Goal: Task Accomplishment & Management: Complete application form

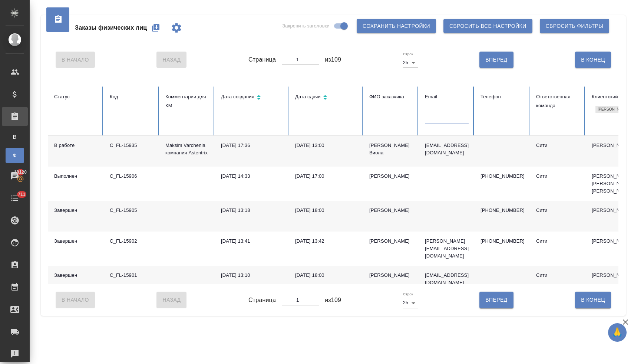
click at [436, 119] on input "text" at bounding box center [447, 119] width 44 height 10
paste input "karihaeva@mail.ru"
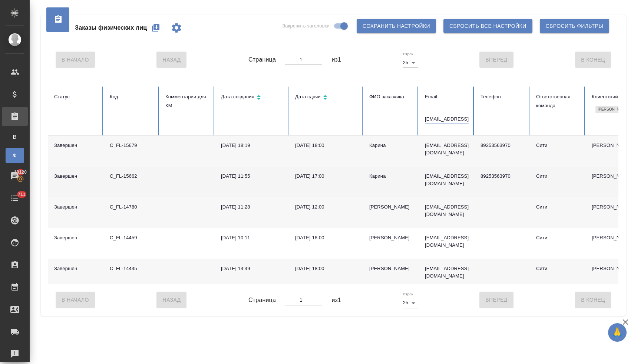
type input "karihaeva@mail.ru"
click at [246, 176] on div "30.06.2025, 11:55" at bounding box center [252, 175] width 62 height 7
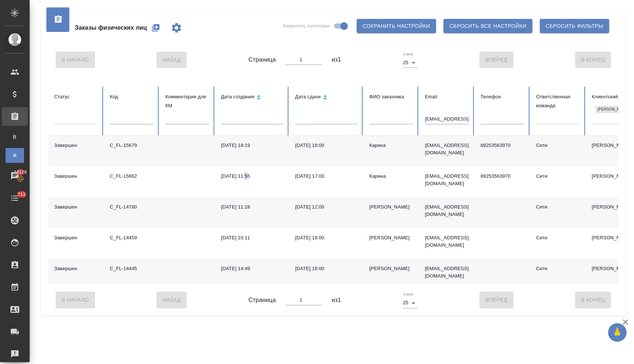
click at [157, 27] on icon "button" at bounding box center [155, 27] width 9 height 9
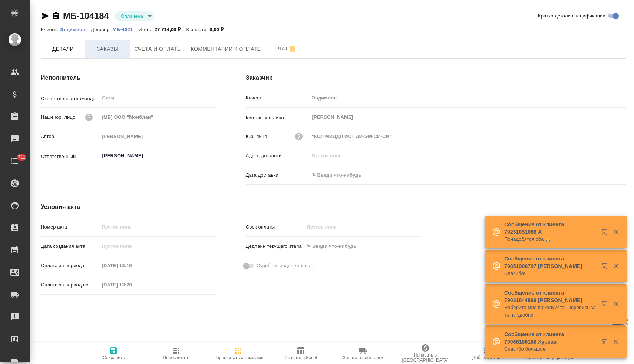
click at [115, 49] on span "Заказы" at bounding box center [108, 49] width 36 height 9
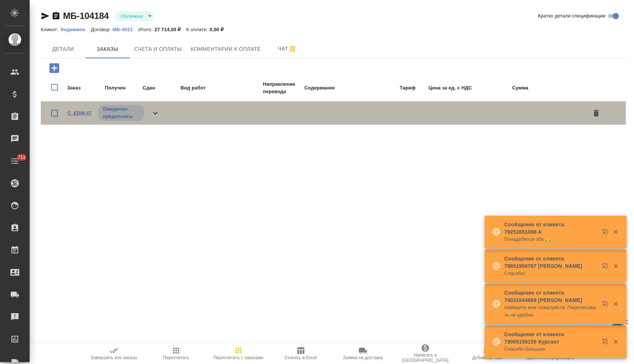
click at [82, 113] on link "C_EDM-47" at bounding box center [79, 113] width 24 height 6
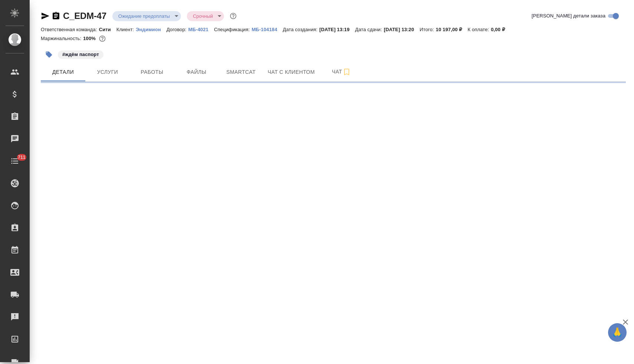
select select "RU"
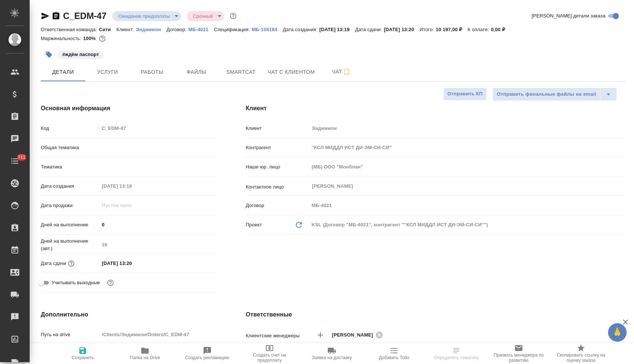
type textarea "x"
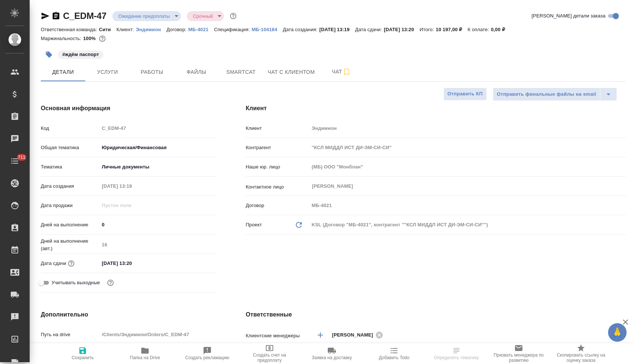
type textarea "x"
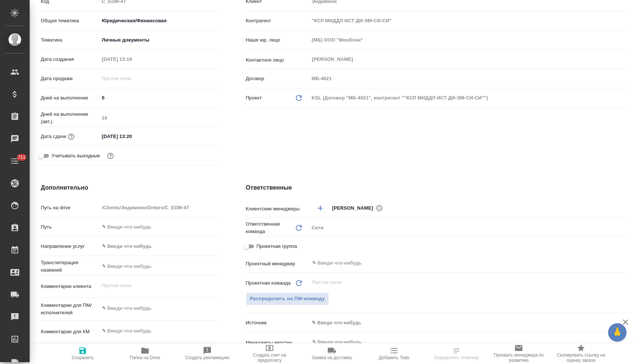
scroll to position [129, 0]
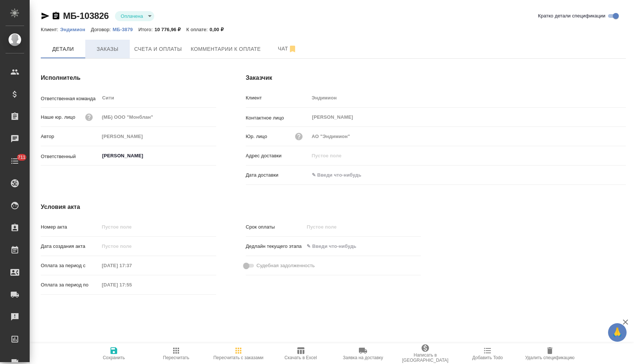
click at [112, 51] on span "Заказы" at bounding box center [108, 49] width 36 height 9
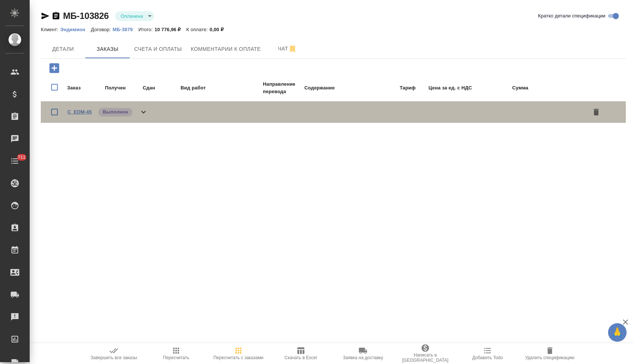
click at [80, 113] on link "C_EDM-45" at bounding box center [79, 112] width 24 height 6
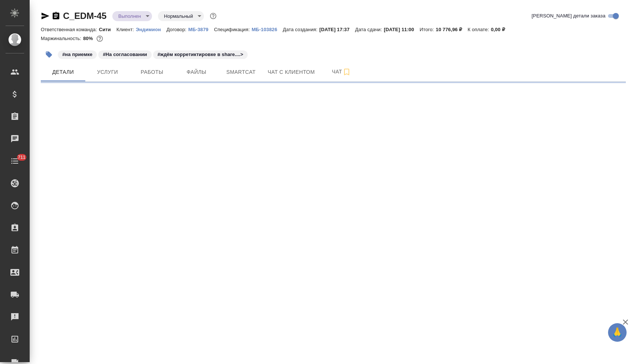
select select "RU"
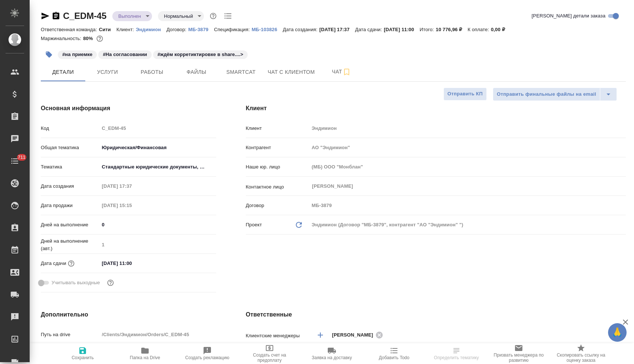
type textarea "x"
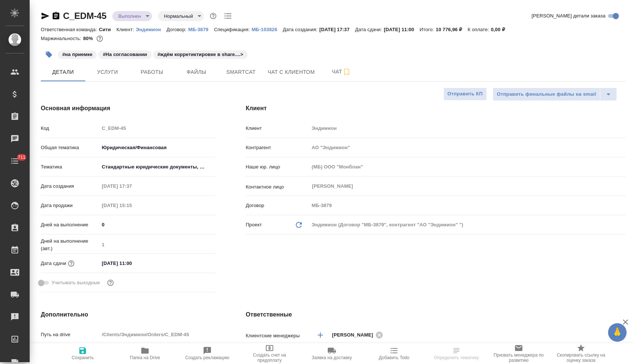
type textarea "x"
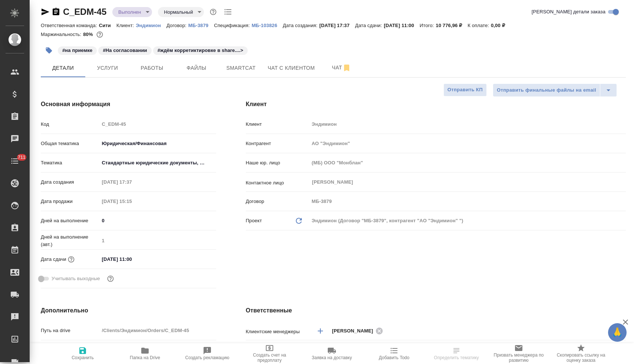
scroll to position [4, 0]
click at [155, 261] on input "19.09.2025 11:00" at bounding box center [131, 258] width 65 height 11
click at [191, 258] on icon "button" at bounding box center [194, 258] width 9 height 9
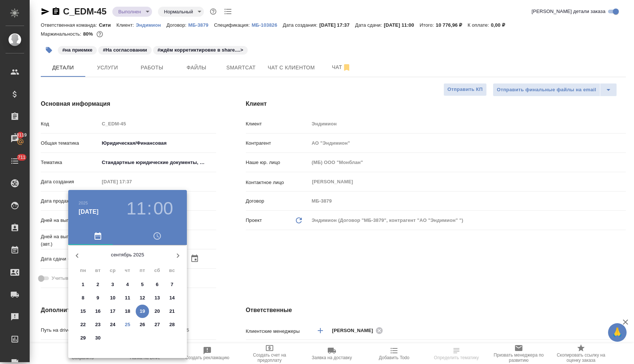
click at [102, 339] on span "30" at bounding box center [97, 337] width 13 height 7
type input "30.09.2025 11:00"
type textarea "x"
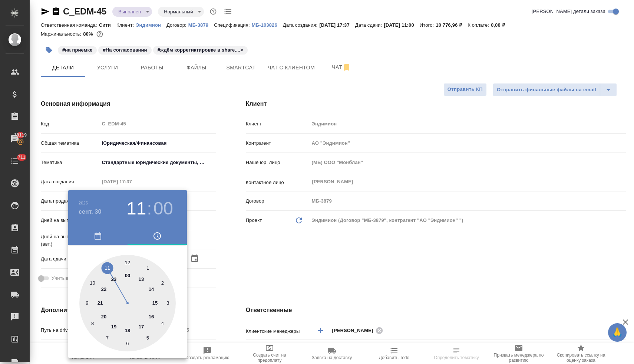
click at [272, 295] on div at bounding box center [317, 182] width 634 height 364
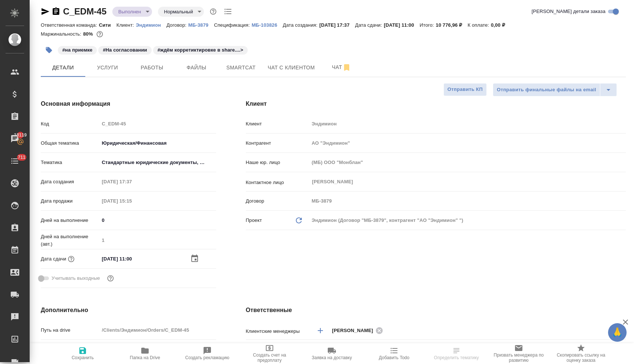
click at [80, 354] on icon "button" at bounding box center [82, 350] width 9 height 9
type textarea "x"
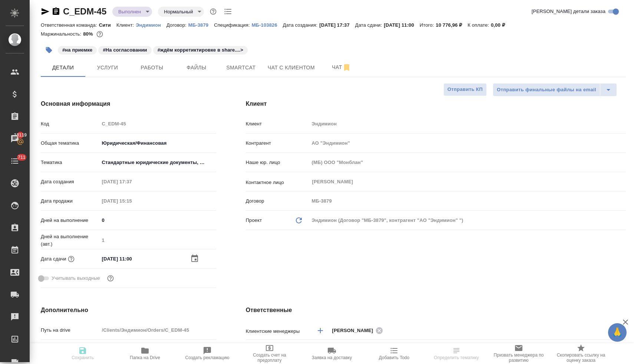
type textarea "x"
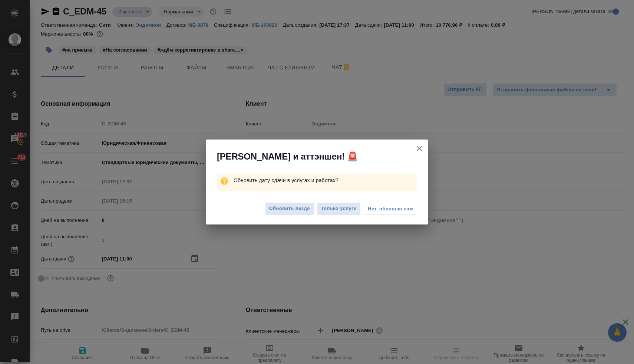
scroll to position [0, 0]
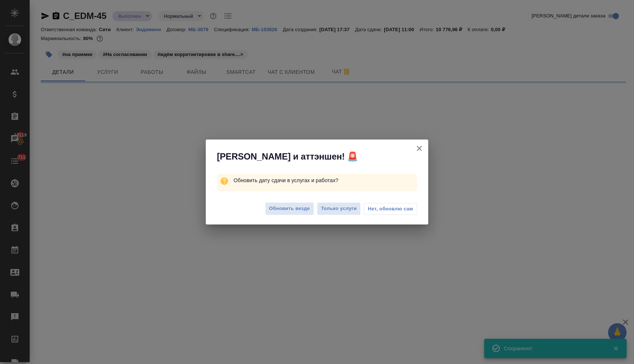
select select "RU"
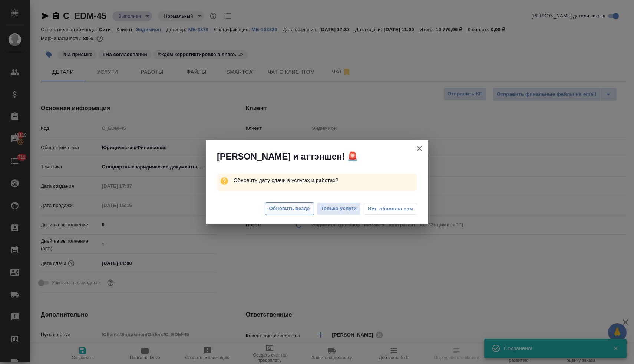
click at [299, 209] on span "Обновить везде" at bounding box center [289, 208] width 41 height 9
type textarea "x"
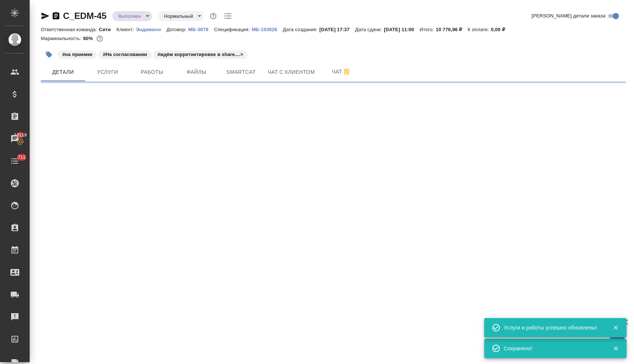
select select "RU"
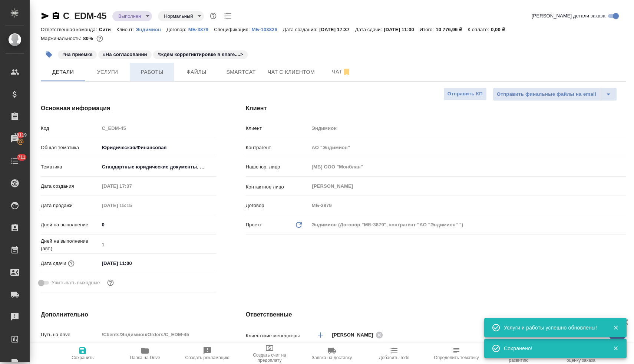
click at [156, 75] on span "Работы" at bounding box center [152, 71] width 36 height 9
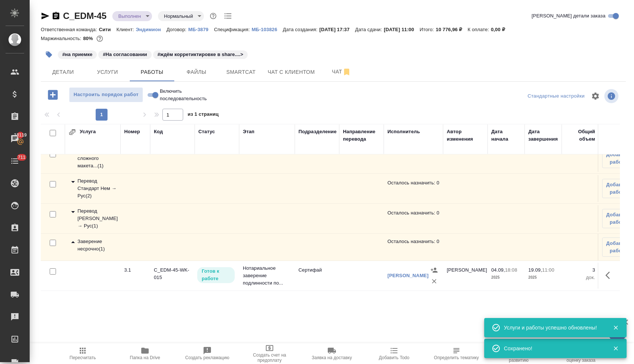
scroll to position [24, 0]
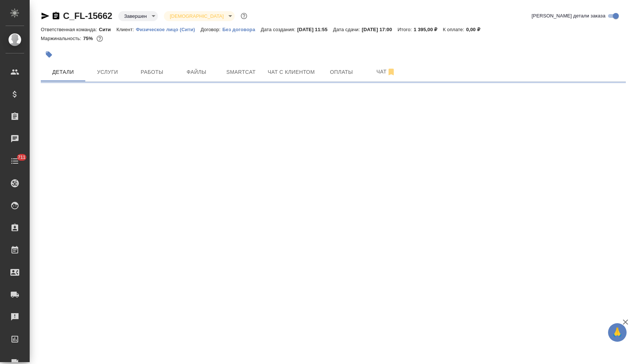
select select "RU"
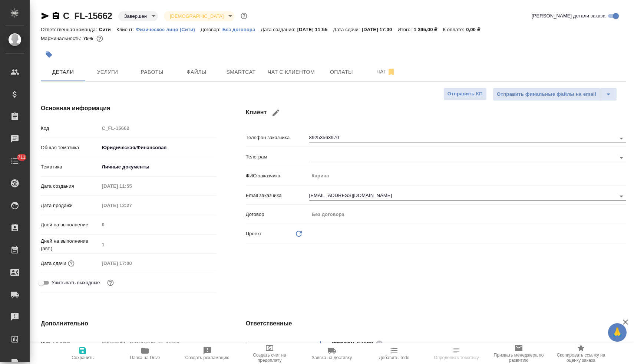
type textarea "x"
click at [144, 352] on icon "button" at bounding box center [144, 351] width 7 height 6
type textarea "x"
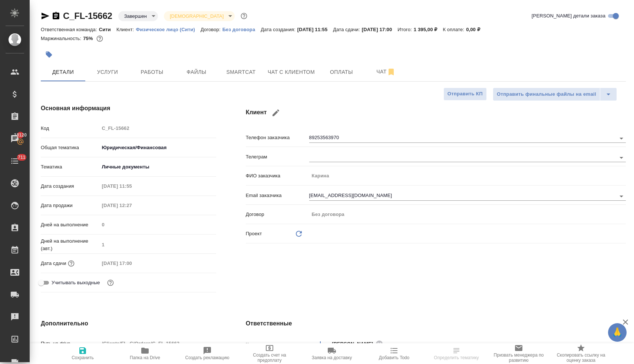
type textarea "x"
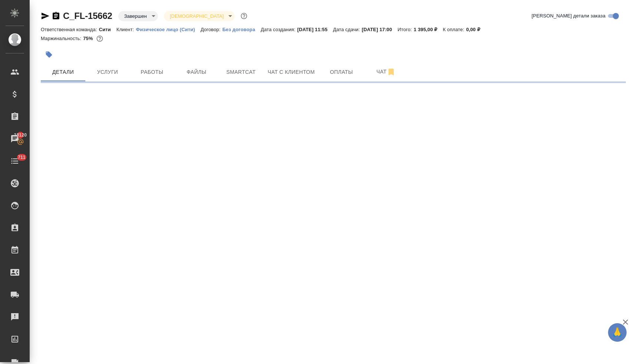
select select "RU"
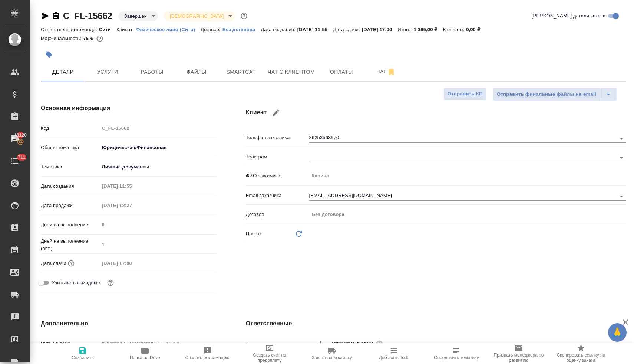
type textarea "x"
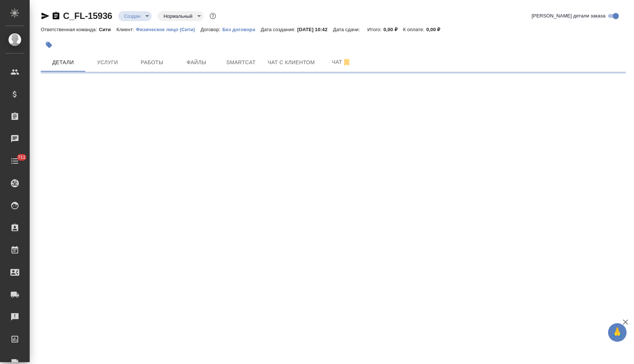
select select "RU"
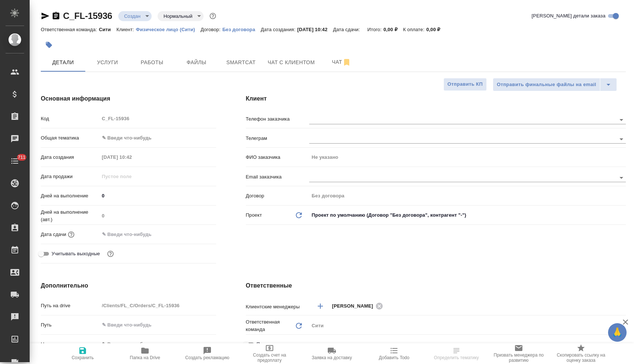
type textarea "x"
click at [313, 176] on input "text" at bounding box center [450, 177] width 282 height 9
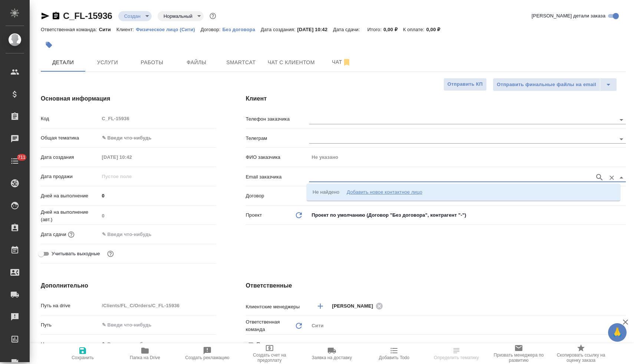
paste input "[EMAIL_ADDRESS][DOMAIN_NAME]"
type input "[EMAIL_ADDRESS][DOMAIN_NAME]"
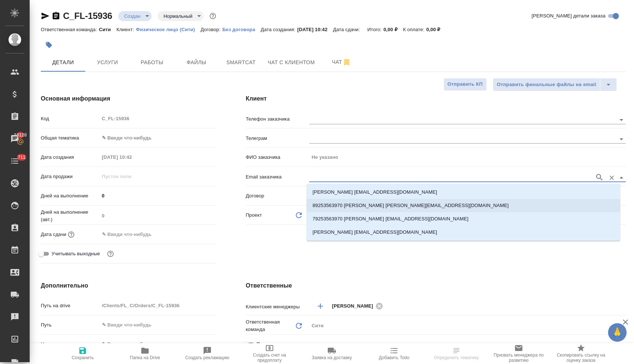
click at [348, 206] on p "89253563970 [PERSON_NAME] [PERSON_NAME][EMAIL_ADDRESS][DOMAIN_NAME]" at bounding box center [411, 205] width 196 height 7
type input "Карина"
type input "89253563970 [PERSON_NAME] [PERSON_NAME][EMAIL_ADDRESS][DOMAIN_NAME]"
type textarea "x"
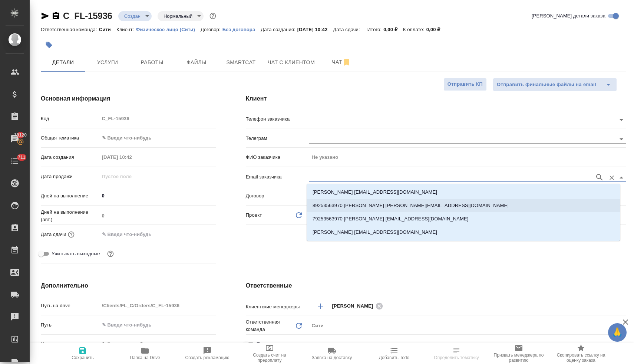
type textarea "x"
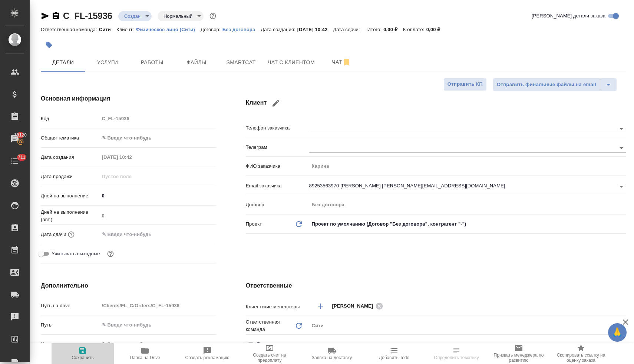
click at [79, 350] on icon "button" at bounding box center [82, 350] width 7 height 7
type textarea "x"
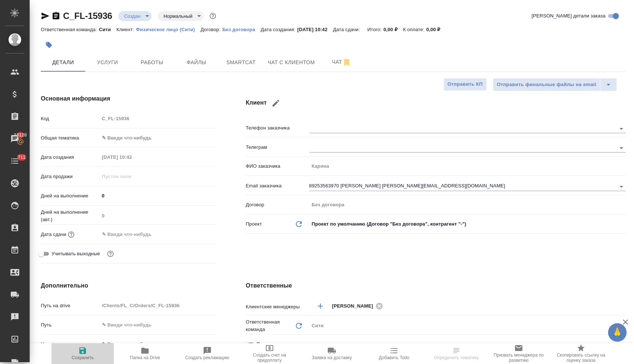
type textarea "x"
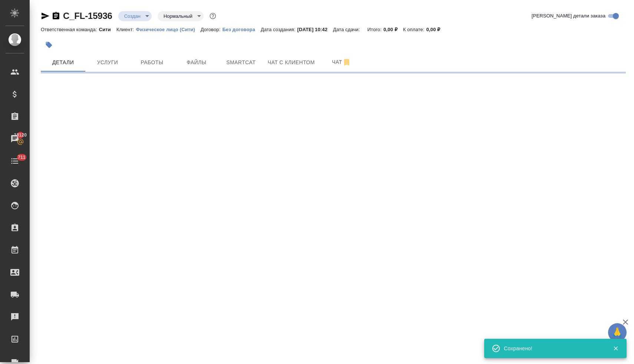
select select "RU"
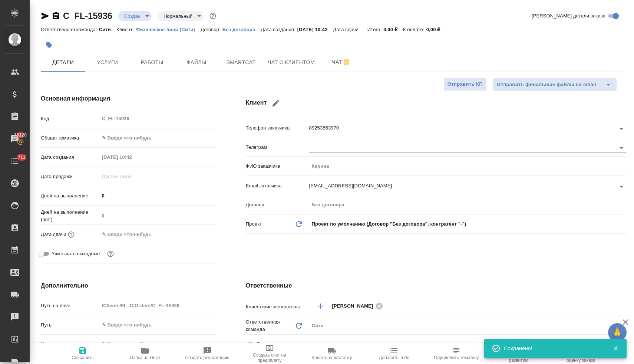
type textarea "x"
click at [142, 237] on input "text" at bounding box center [132, 234] width 65 height 11
click at [192, 234] on icon "button" at bounding box center [194, 233] width 9 height 9
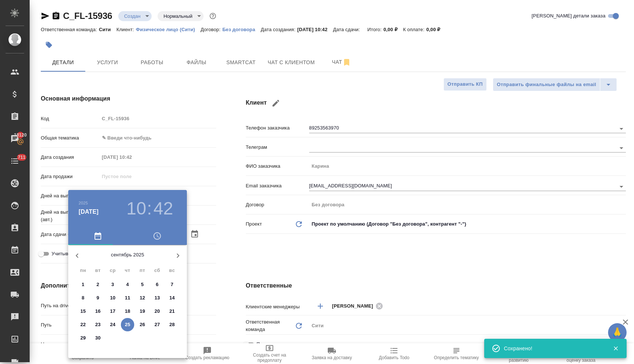
type textarea "x"
click at [141, 324] on p "26" at bounding box center [143, 324] width 6 height 7
type input "[DATE] 10:42"
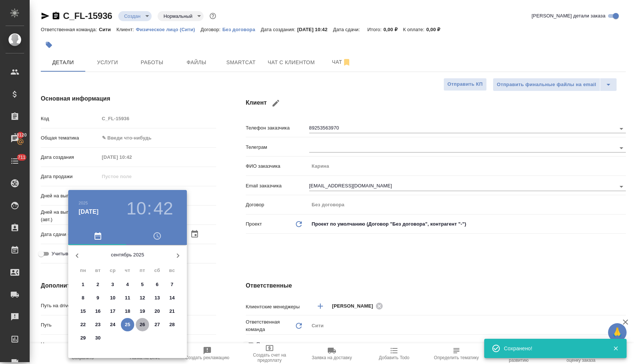
type textarea "x"
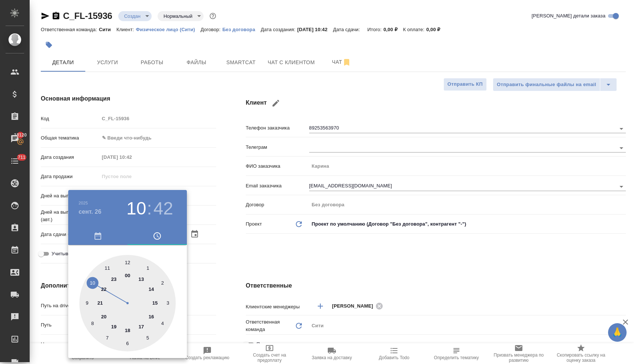
click at [258, 263] on div at bounding box center [317, 182] width 634 height 364
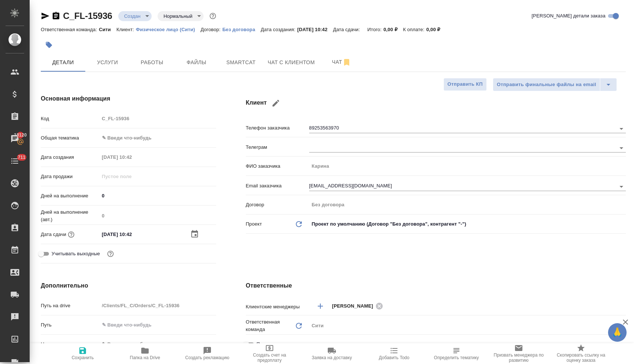
click at [83, 353] on icon "button" at bounding box center [82, 350] width 7 height 7
type textarea "x"
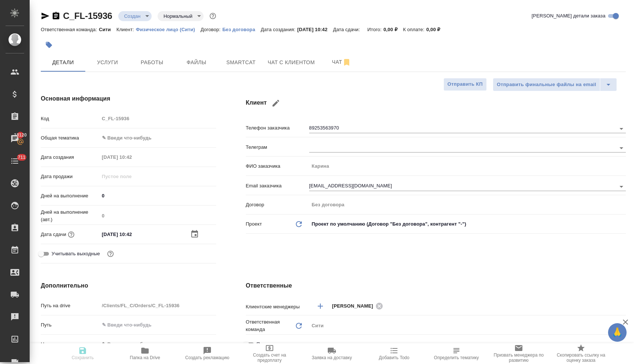
type textarea "x"
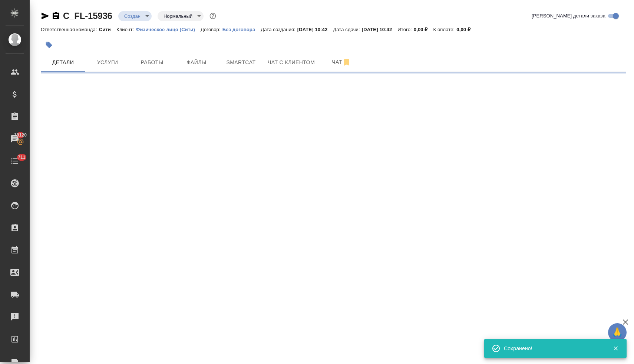
select select "RU"
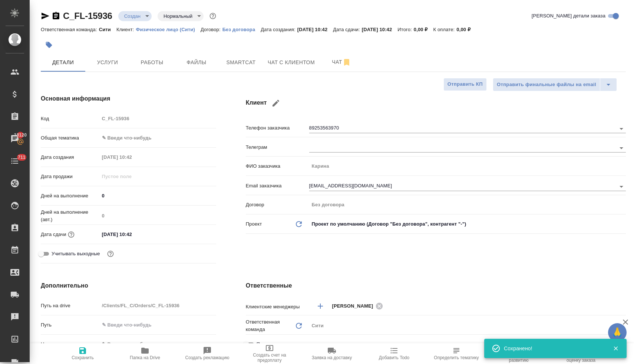
type textarea "x"
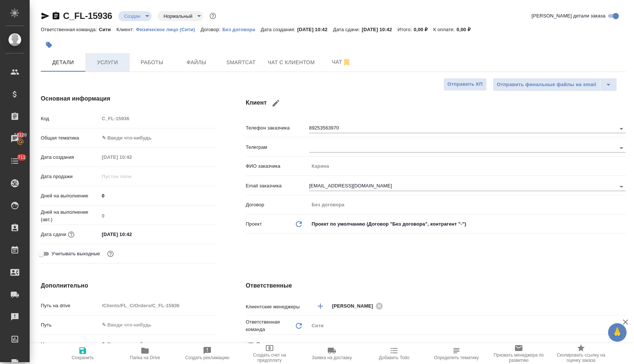
click at [106, 66] on span "Услуги" at bounding box center [108, 62] width 36 height 9
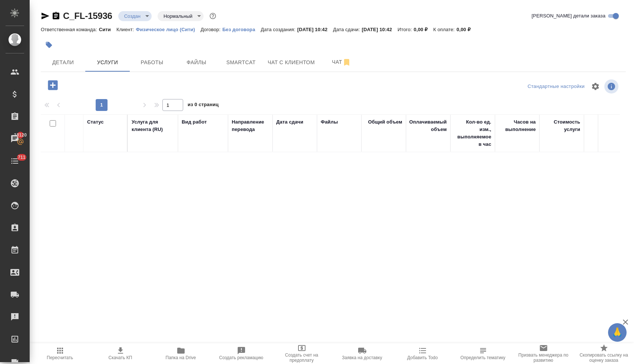
click at [55, 87] on icon "button" at bounding box center [53, 85] width 10 height 10
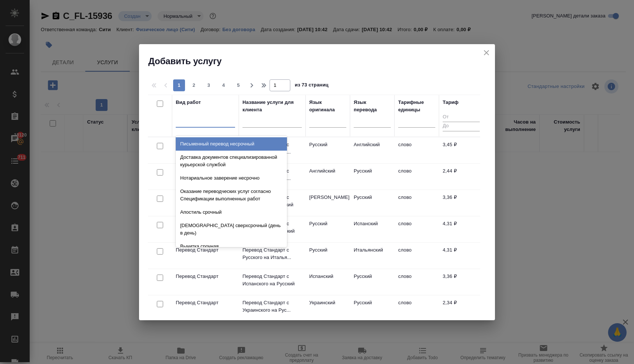
click at [188, 123] on div at bounding box center [205, 120] width 59 height 11
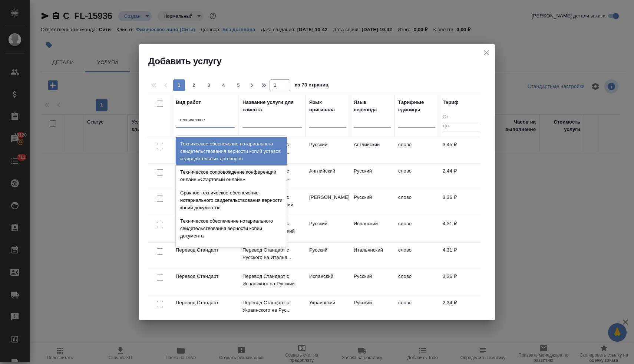
type input "техническое"
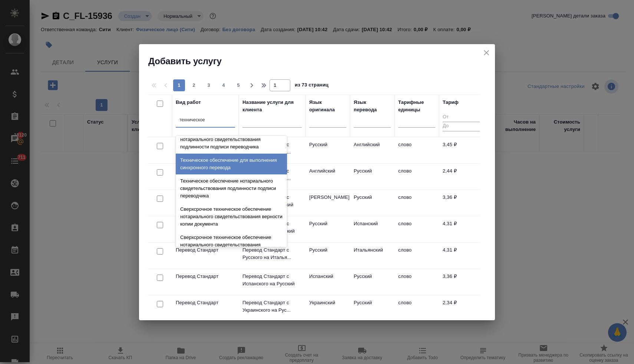
scroll to position [118, 0]
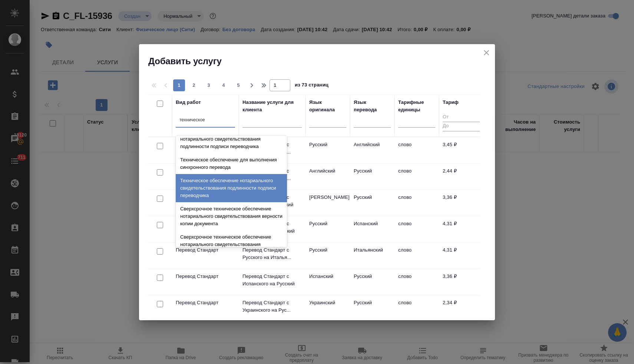
click at [232, 194] on div "Техническое обеспечение нотариального свидетельствования подлинности подписи пе…" at bounding box center [231, 188] width 111 height 28
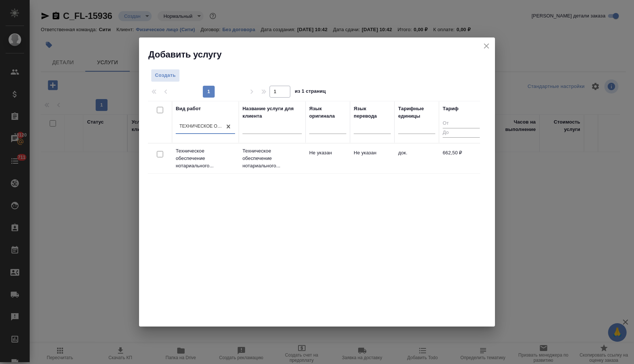
click at [160, 154] on input "checkbox" at bounding box center [160, 154] width 6 height 6
checkbox input "true"
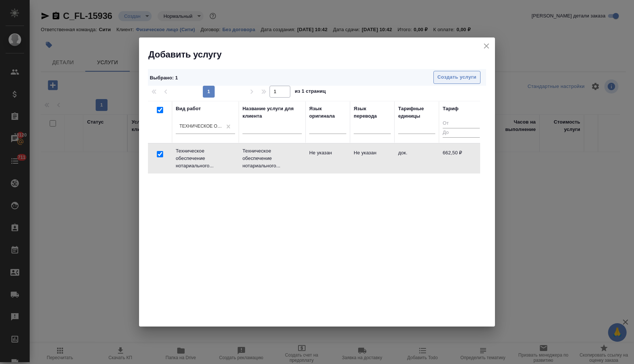
click at [454, 73] on button "Создать услуги" at bounding box center [457, 77] width 47 height 13
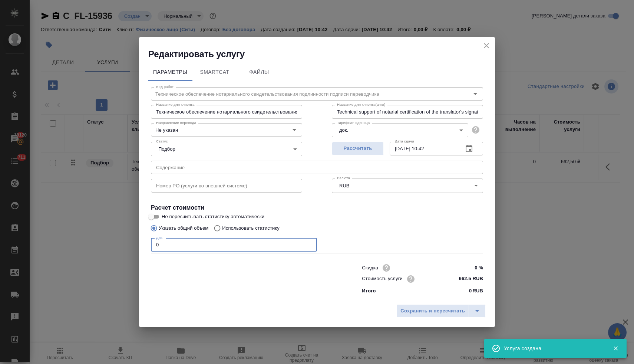
drag, startPoint x: 164, startPoint y: 245, endPoint x: 147, endPoint y: 241, distance: 17.1
click at [149, 241] on div "Вид работ Техническое обеспечение нотариального свидетельствования подлинности …" at bounding box center [317, 189] width 338 height 216
type input "2"
click at [431, 312] on span "Сохранить и пересчитать" at bounding box center [433, 311] width 65 height 9
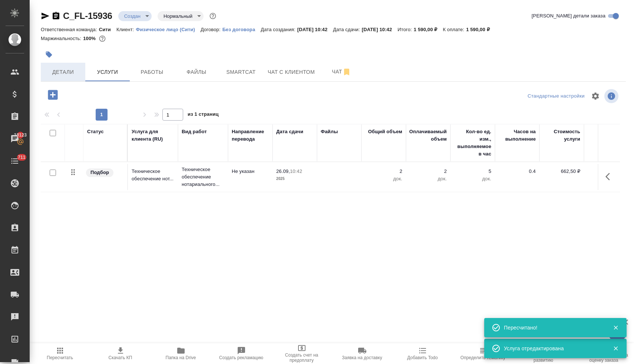
click at [61, 70] on span "Детали" at bounding box center [63, 71] width 36 height 9
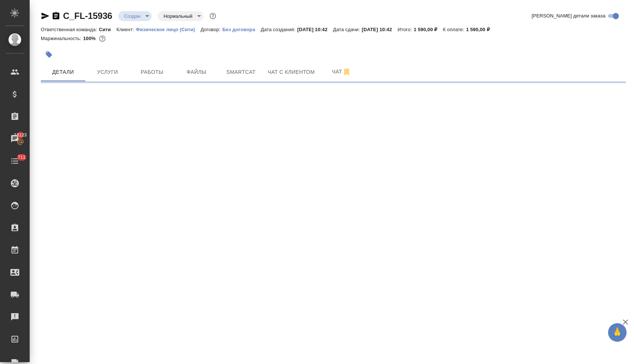
select select "RU"
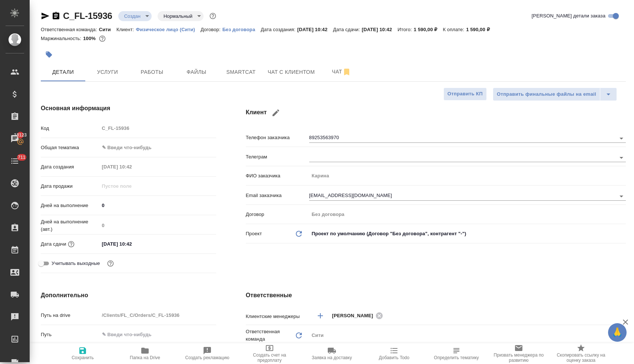
type textarea "x"
click at [94, 132] on div "Код C_FL-15936" at bounding box center [128, 128] width 175 height 13
type textarea "x"
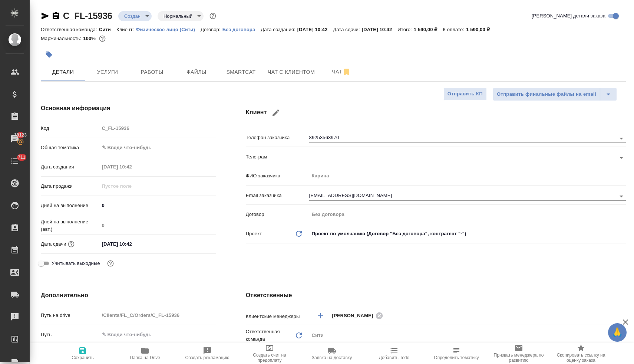
type textarea "x"
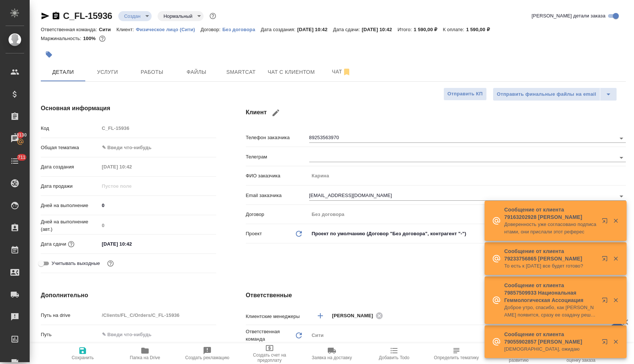
type textarea "x"
